Goal: Information Seeking & Learning: Understand process/instructions

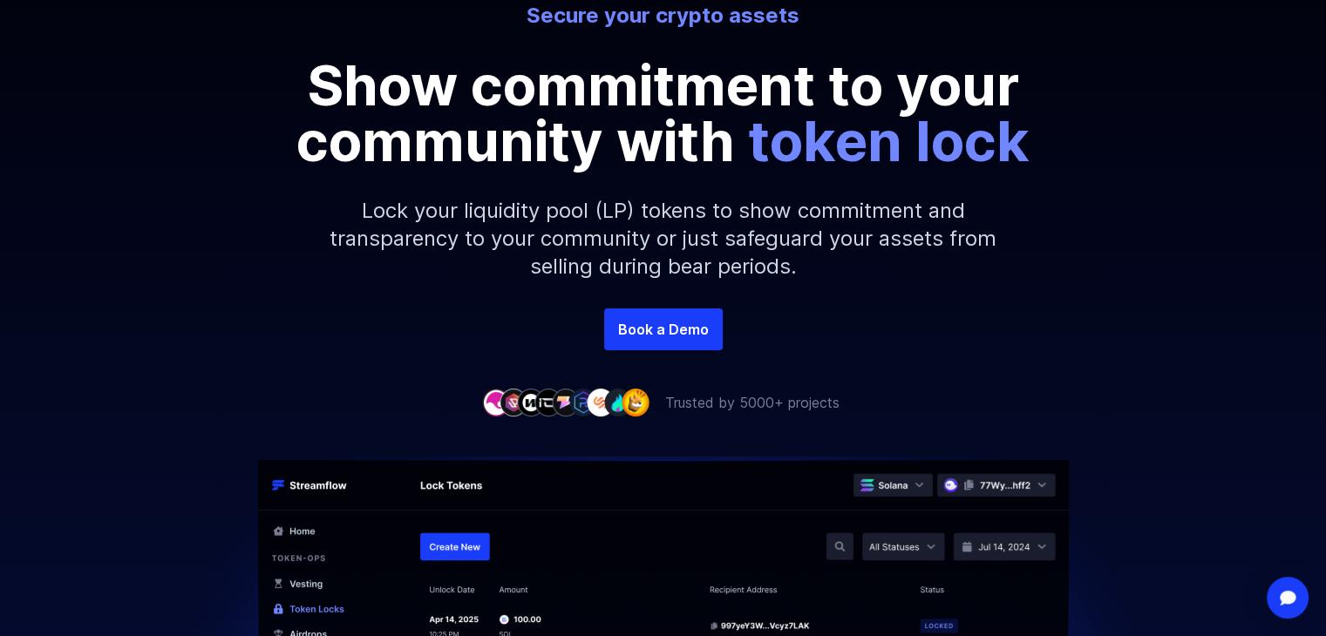
scroll to position [181, 0]
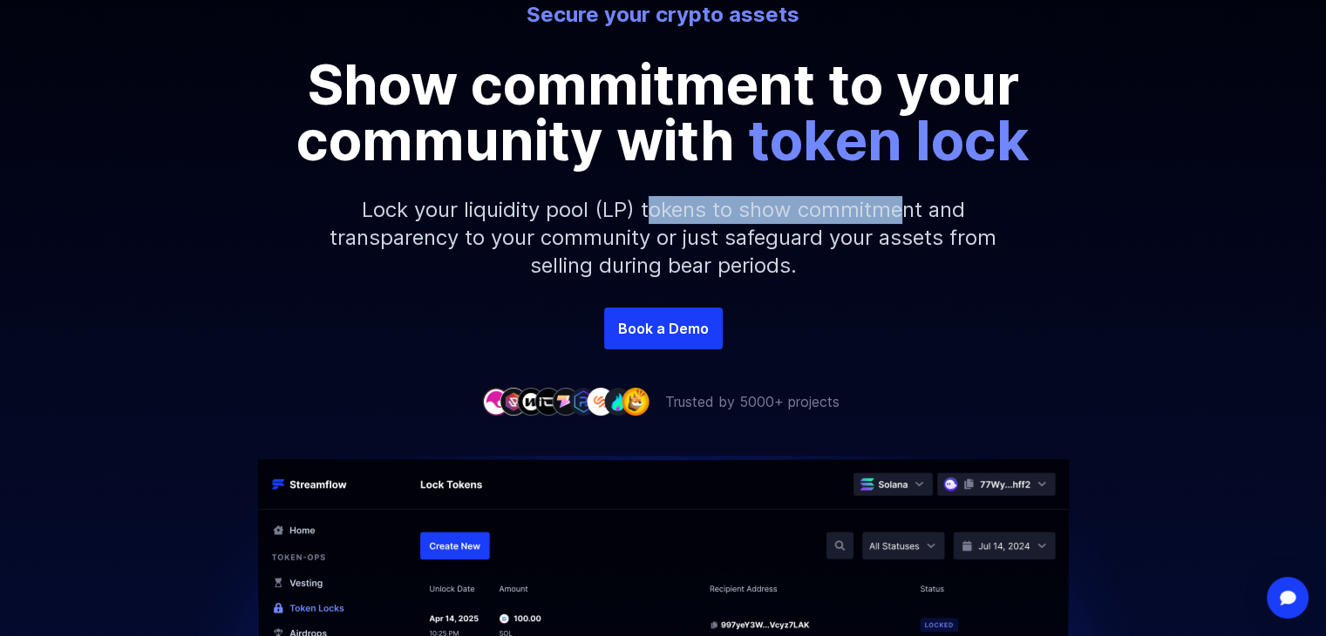
drag, startPoint x: 649, startPoint y: 215, endPoint x: 900, endPoint y: 205, distance: 251.2
click at [900, 205] on p "Lock your liquidity pool (LP) tokens to show commitment and transparency to you…" at bounding box center [663, 237] width 750 height 139
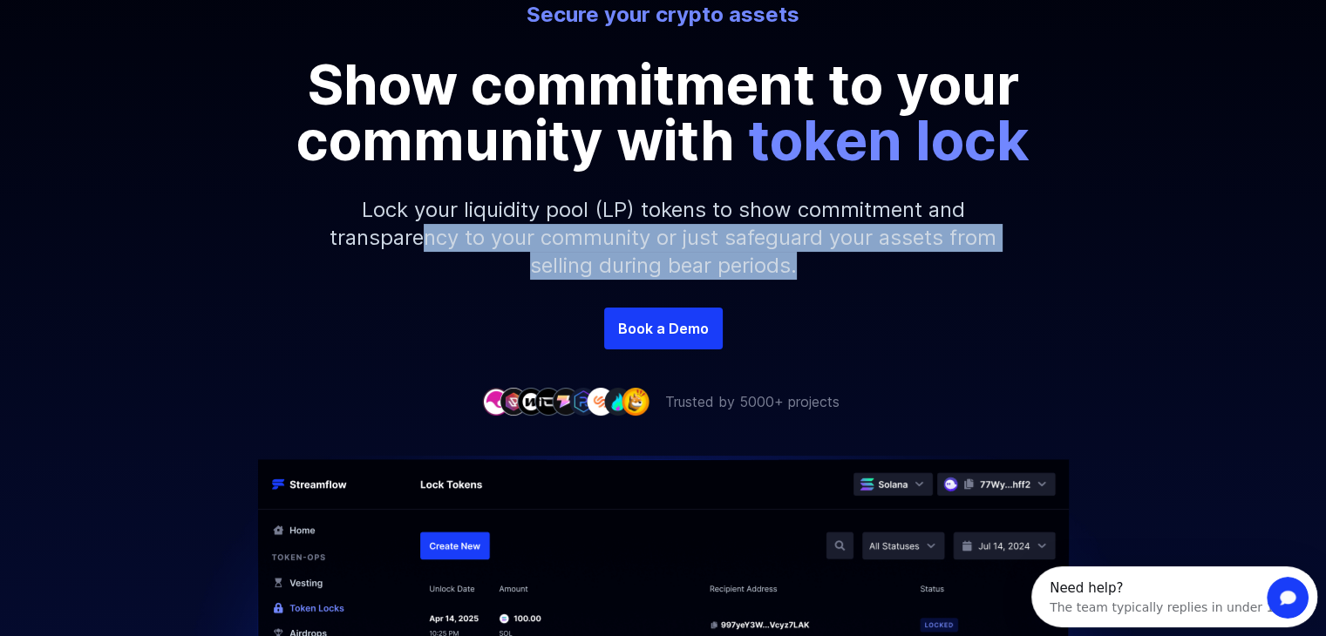
scroll to position [0, 0]
drag, startPoint x: 425, startPoint y: 248, endPoint x: 869, endPoint y: 276, distance: 444.5
click at [869, 276] on p "Lock your liquidity pool (LP) tokens to show commitment and transparency to you…" at bounding box center [663, 237] width 750 height 139
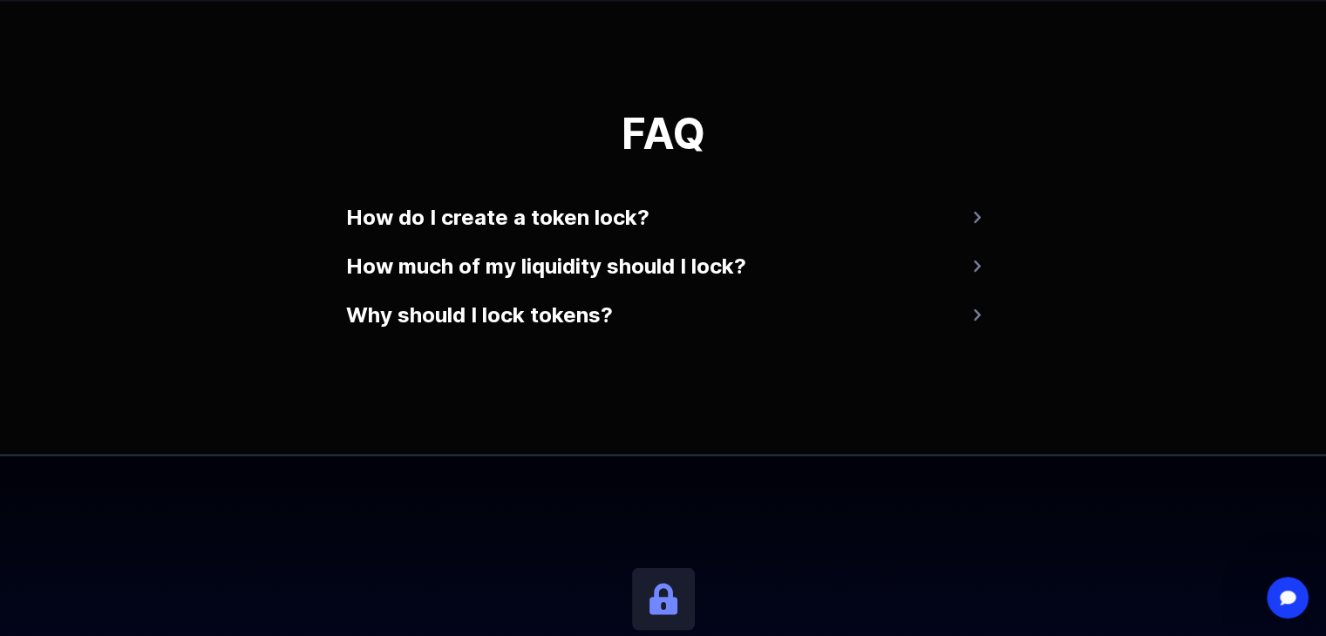
scroll to position [3384, 0]
click at [961, 225] on button "How do I create a token lock?" at bounding box center [663, 217] width 635 height 42
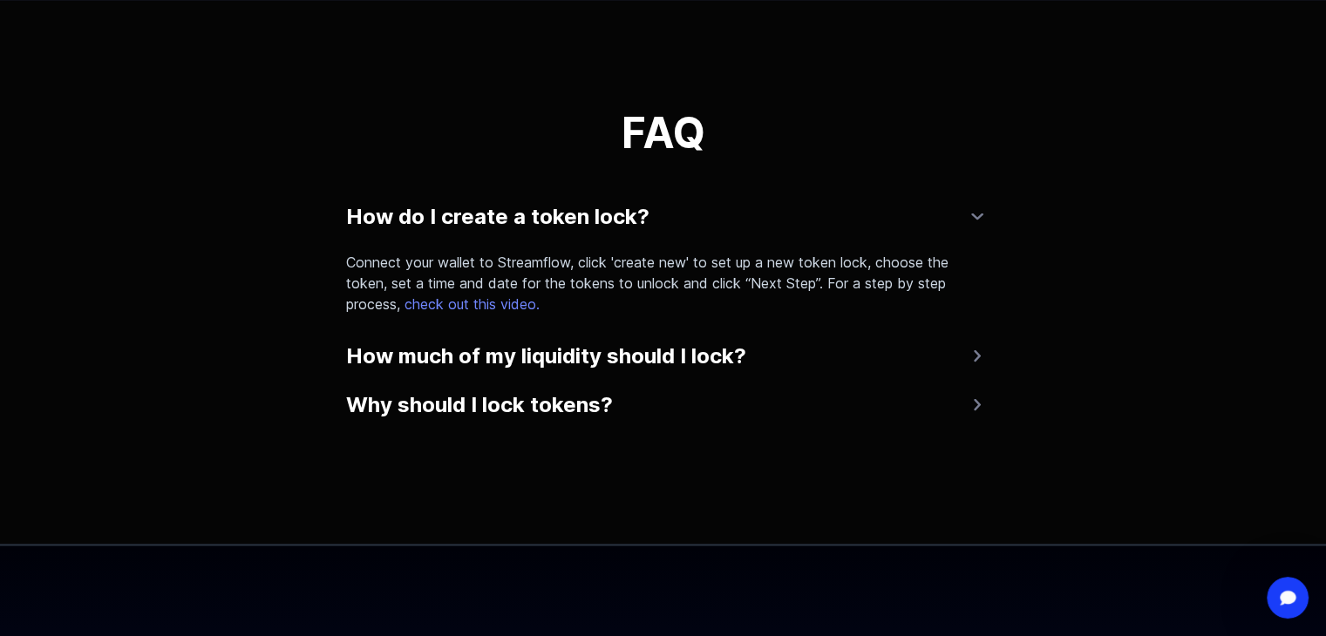
click at [961, 225] on button "How do I create a token lock?" at bounding box center [663, 217] width 635 height 42
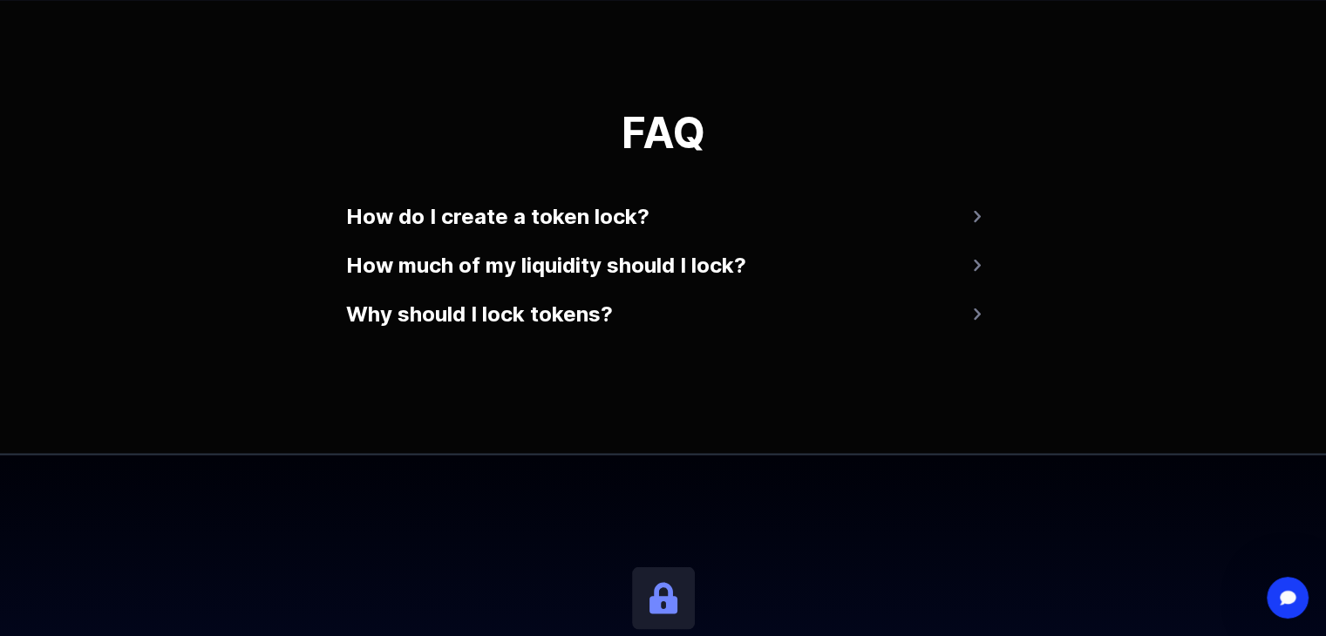
click at [974, 261] on img at bounding box center [977, 266] width 7 height 12
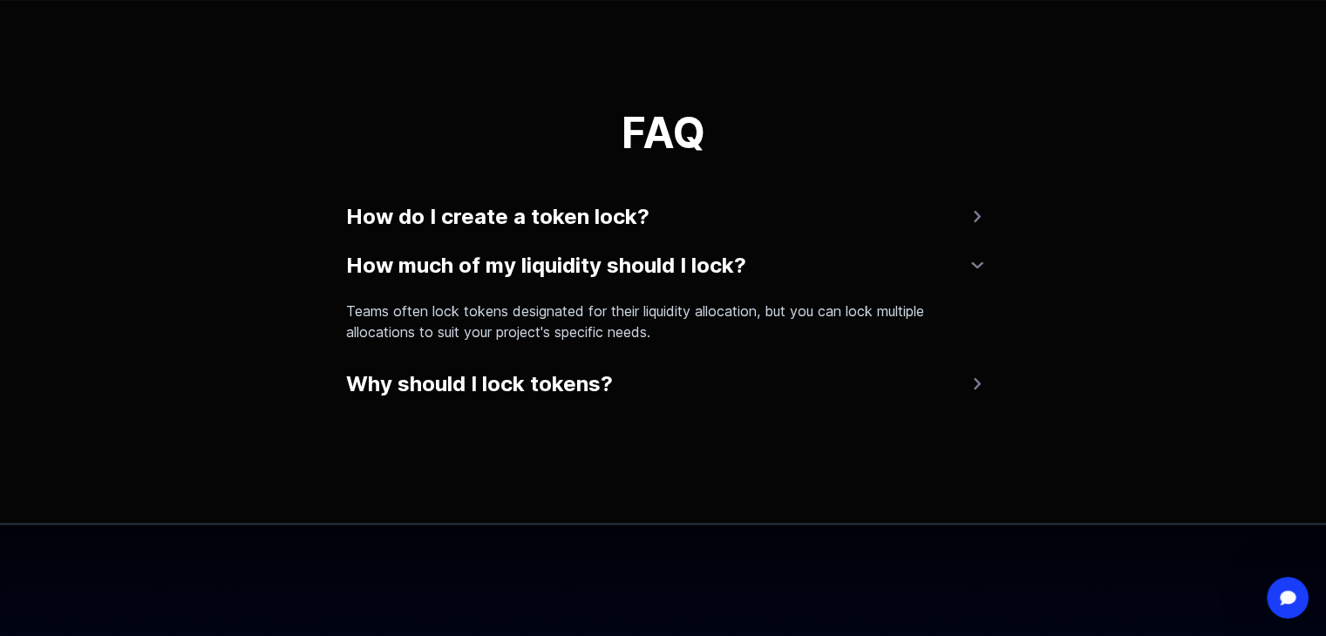
click at [973, 262] on img at bounding box center [977, 265] width 12 height 7
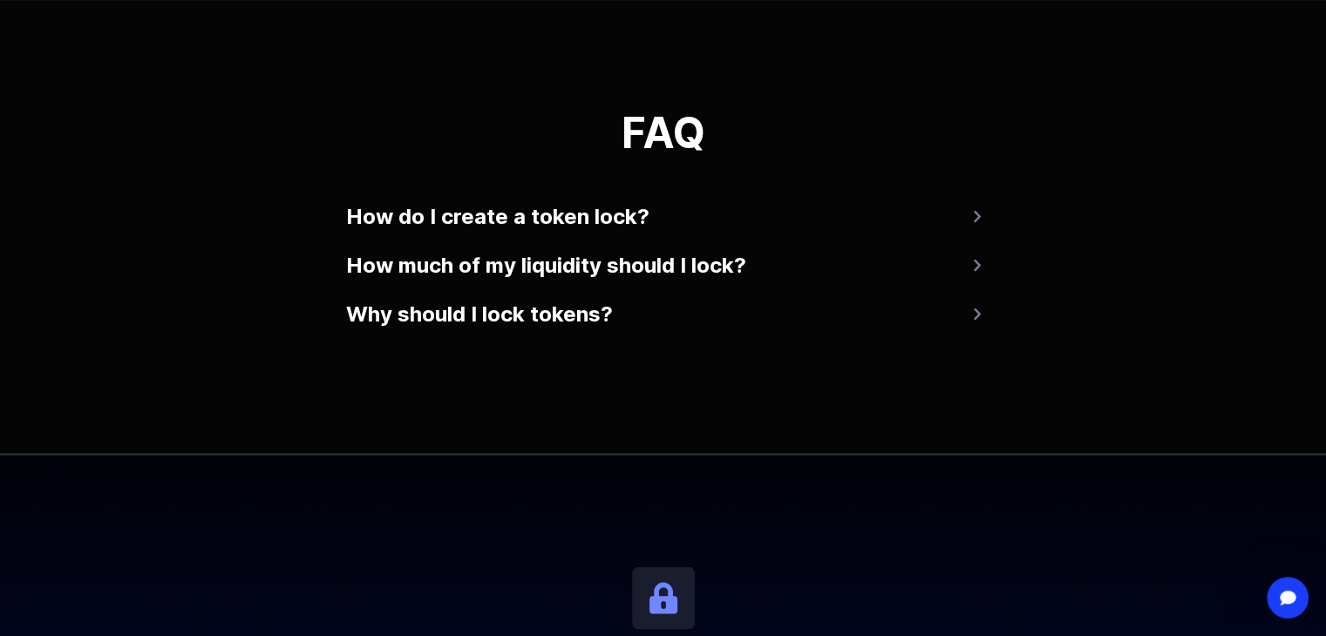
click at [969, 321] on button "Why should I lock tokens?" at bounding box center [663, 315] width 635 height 42
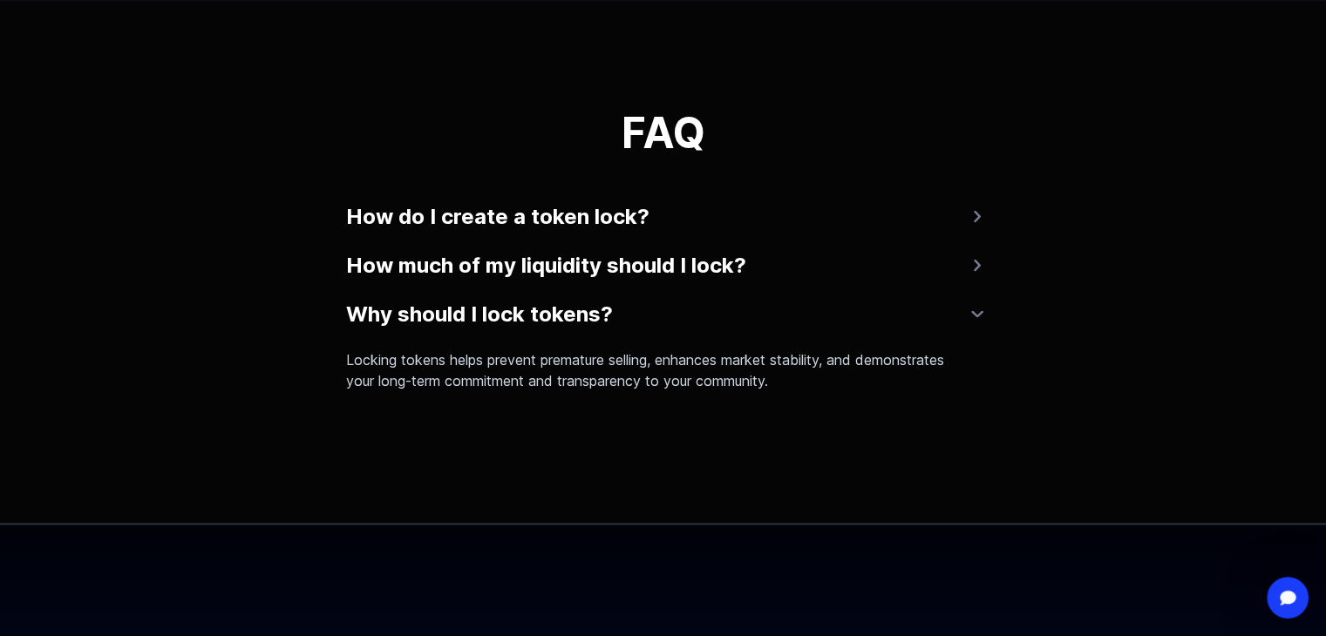
click at [969, 321] on button "Why should I lock tokens?" at bounding box center [663, 315] width 635 height 42
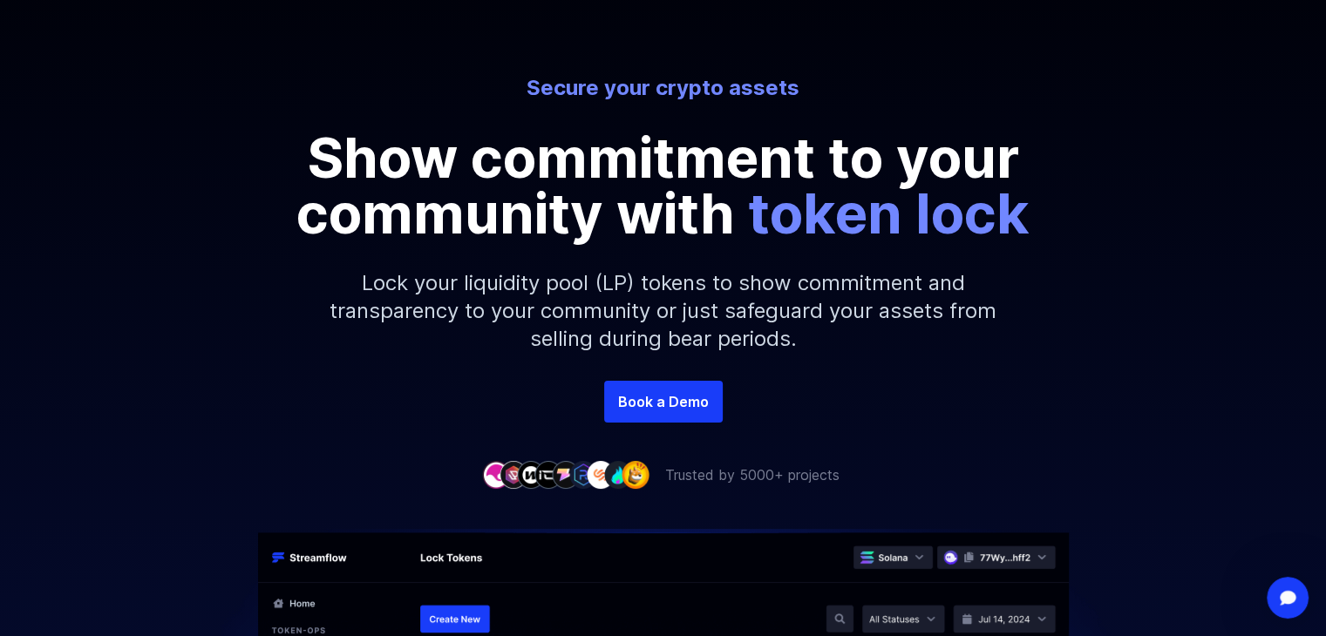
scroll to position [0, 0]
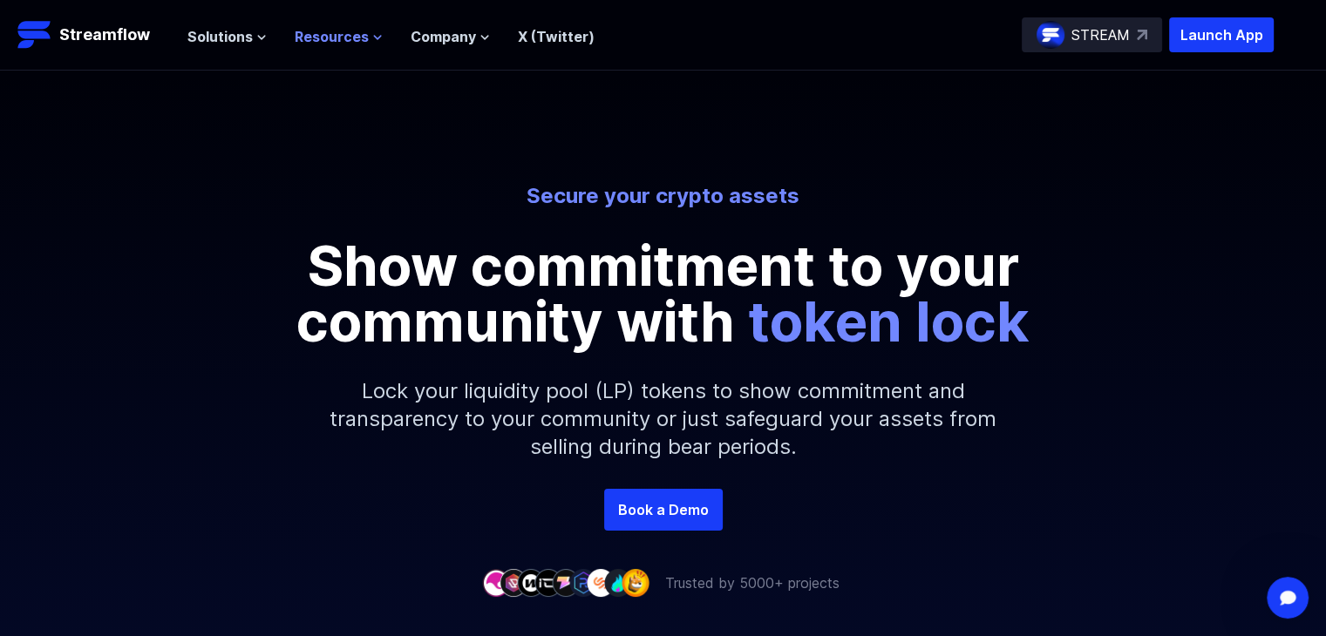
click at [328, 34] on span "Resources" at bounding box center [332, 36] width 74 height 21
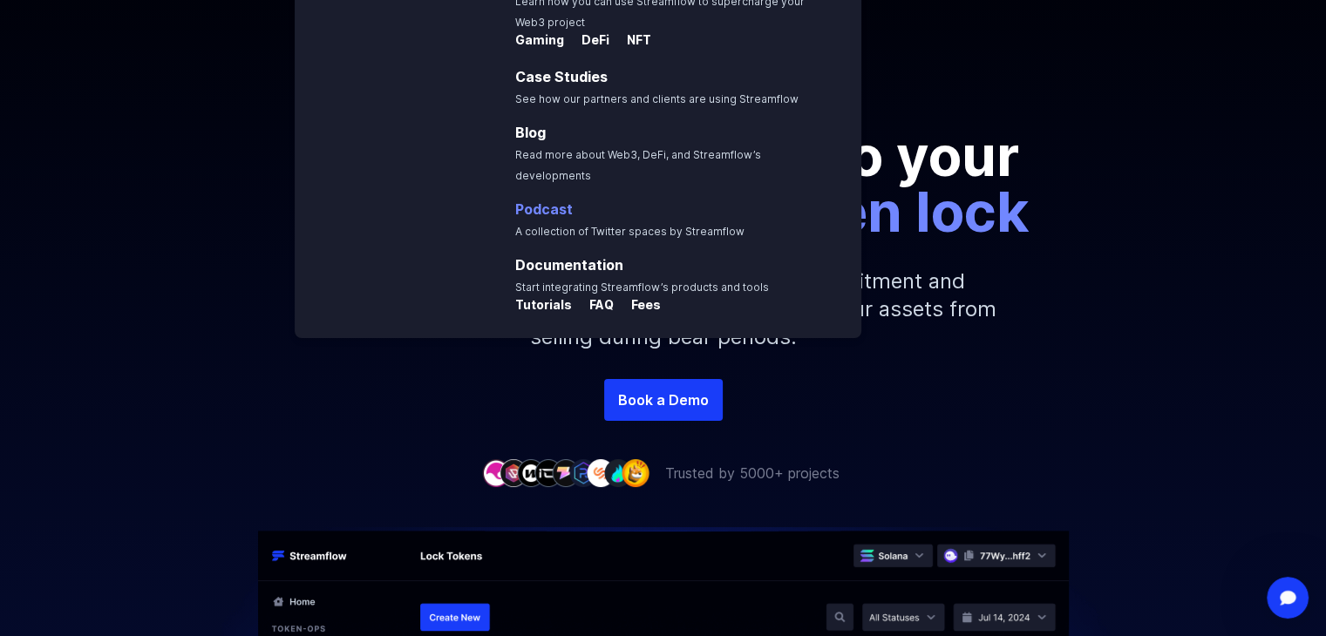
scroll to position [115, 0]
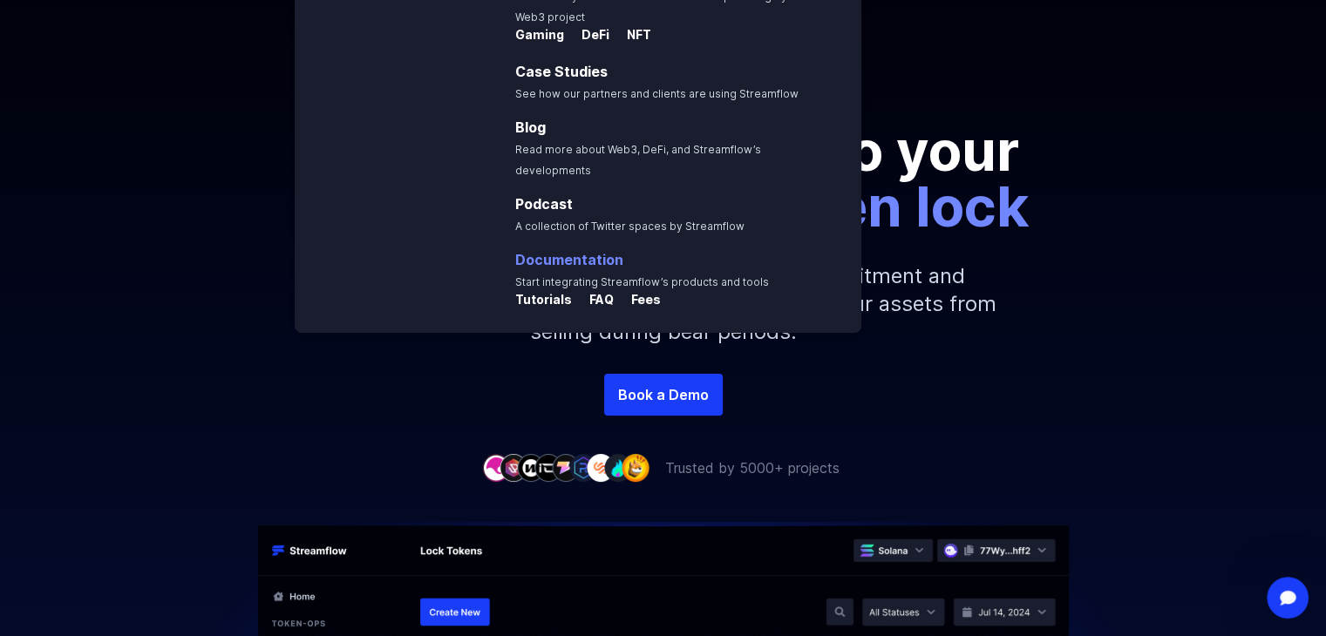
click at [571, 251] on link "Documentation" at bounding box center [569, 259] width 108 height 17
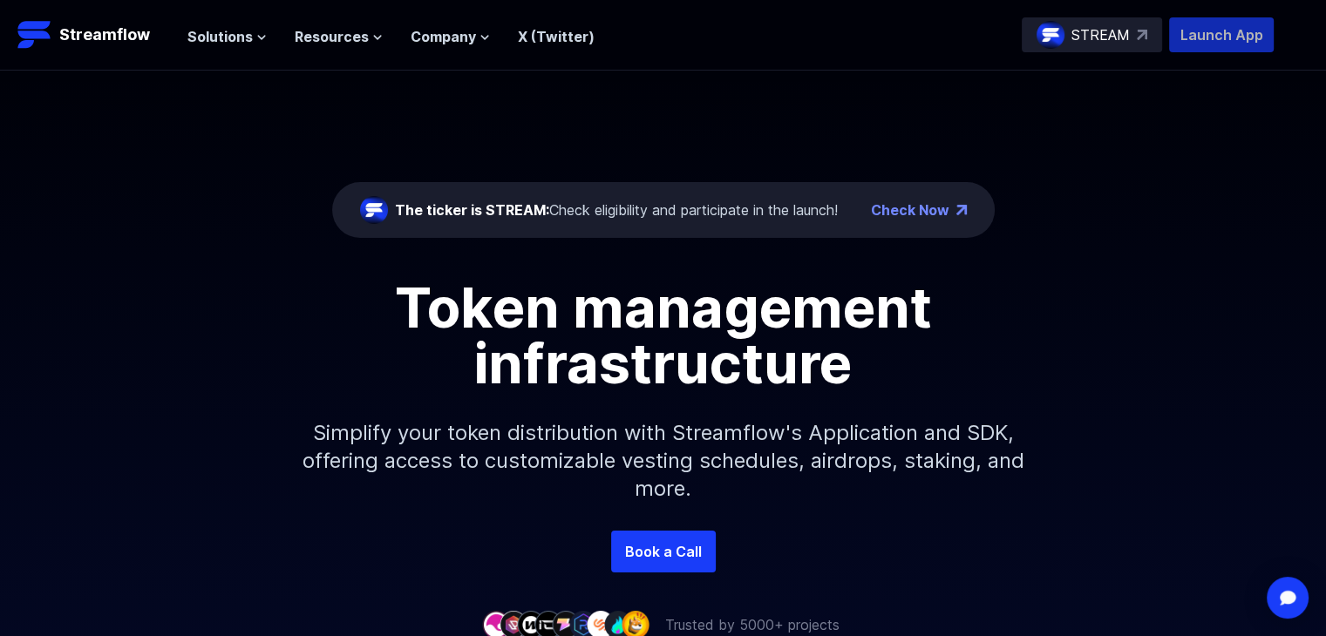
click at [1210, 25] on p "Launch App" at bounding box center [1221, 34] width 105 height 35
